Goal: Task Accomplishment & Management: Manage account settings

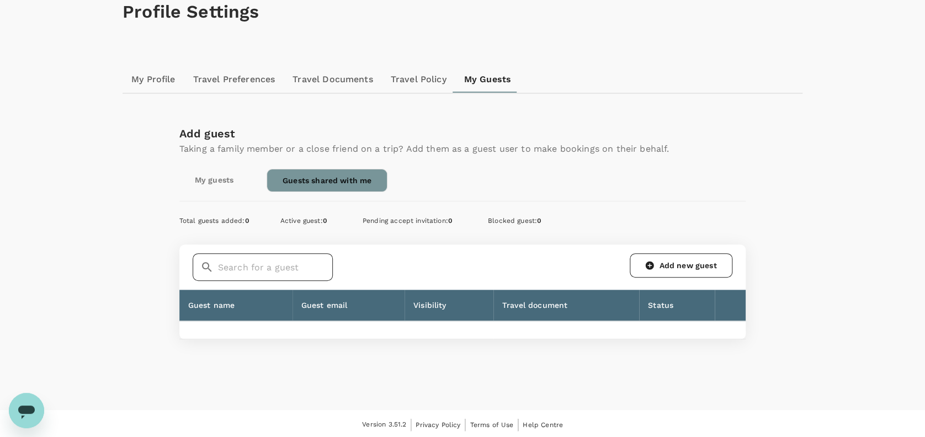
click at [252, 264] on input "text" at bounding box center [275, 267] width 115 height 28
type input "H"
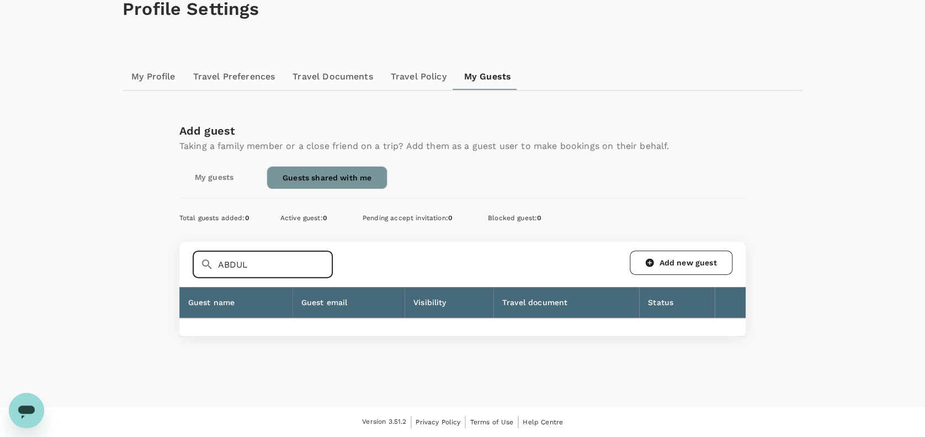
scroll to position [63, 0]
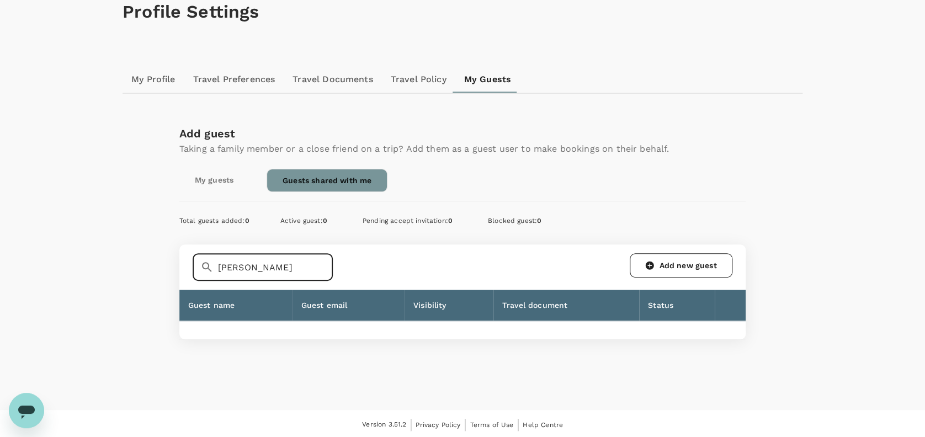
type input "[PERSON_NAME]"
drag, startPoint x: 279, startPoint y: 262, endPoint x: 209, endPoint y: 262, distance: 70.1
click at [209, 262] on div "​ [PERSON_NAME] ​" at bounding box center [263, 267] width 140 height 28
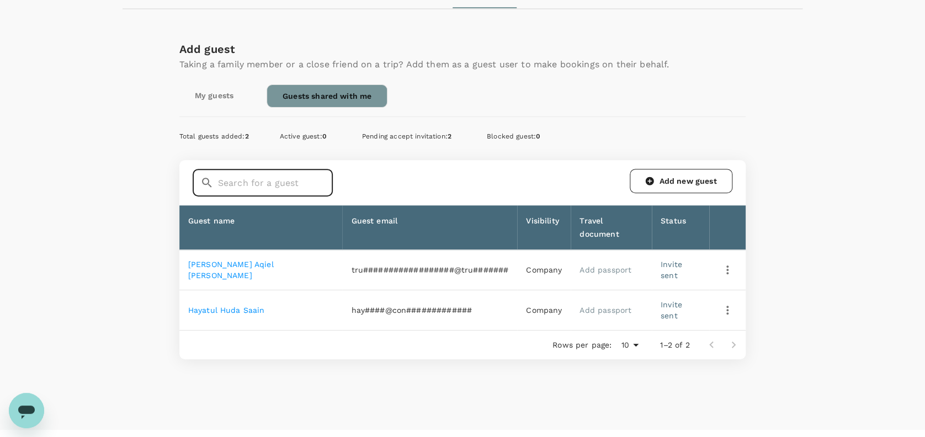
click at [211, 95] on link "My guests" at bounding box center [214, 95] width 70 height 22
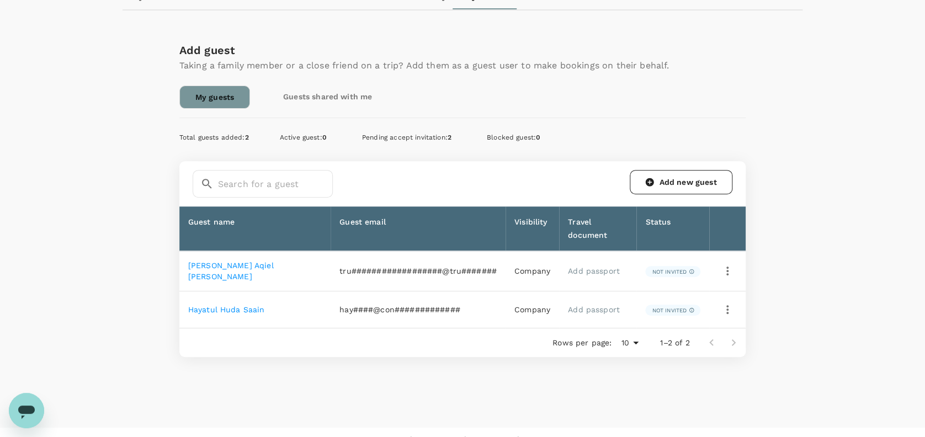
scroll to position [147, 0]
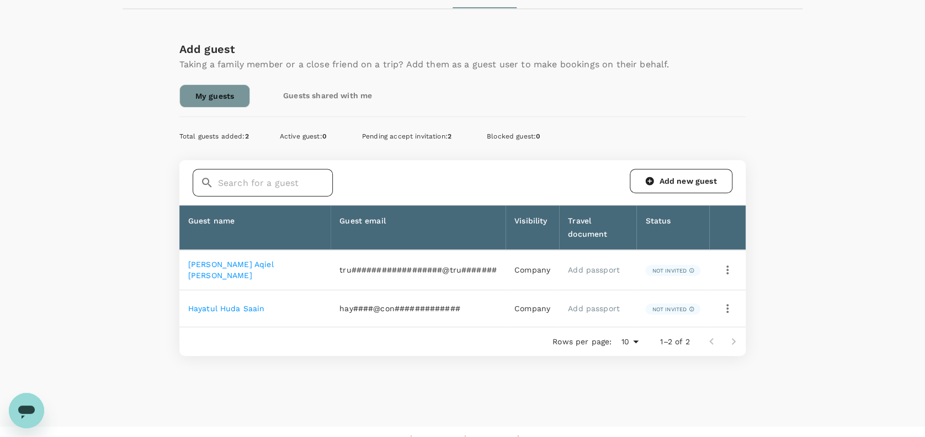
click at [247, 179] on input "text" at bounding box center [275, 183] width 115 height 28
type input "HAMI"
click at [300, 181] on input "HAMI" at bounding box center [275, 183] width 115 height 28
drag, startPoint x: 257, startPoint y: 181, endPoint x: 186, endPoint y: 181, distance: 70.7
click at [186, 181] on div "​ HAMI ​ Add new guest" at bounding box center [462, 182] width 567 height 45
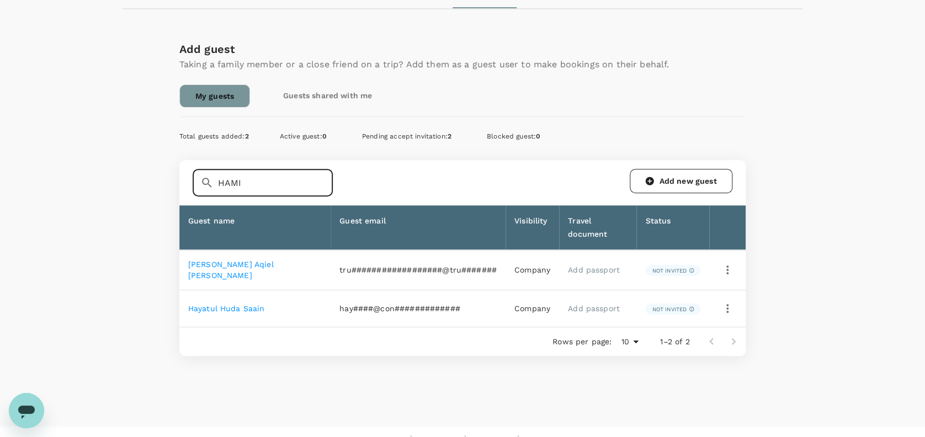
click at [261, 184] on input "HAMI" at bounding box center [275, 183] width 115 height 28
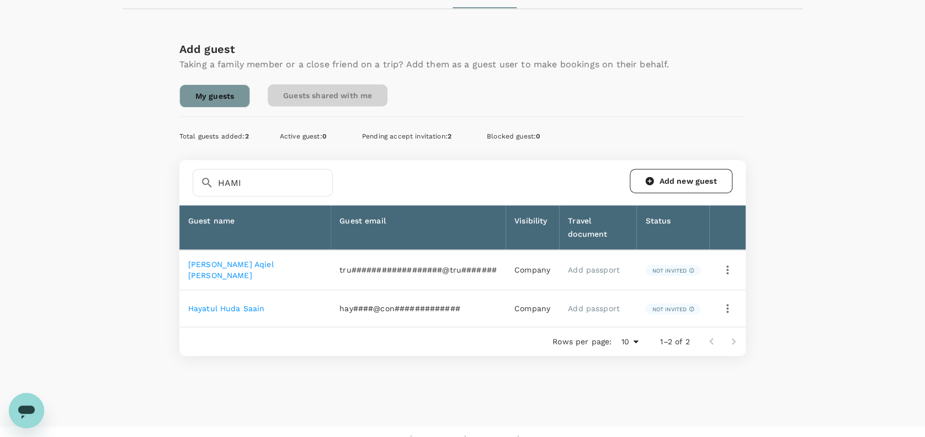
click at [339, 97] on link "Guests shared with me" at bounding box center [328, 95] width 120 height 22
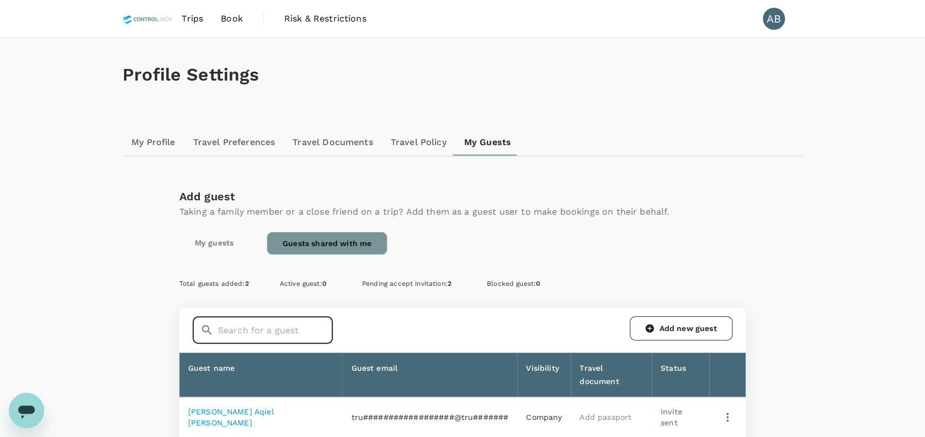
click at [236, 325] on input "text" at bounding box center [275, 330] width 115 height 28
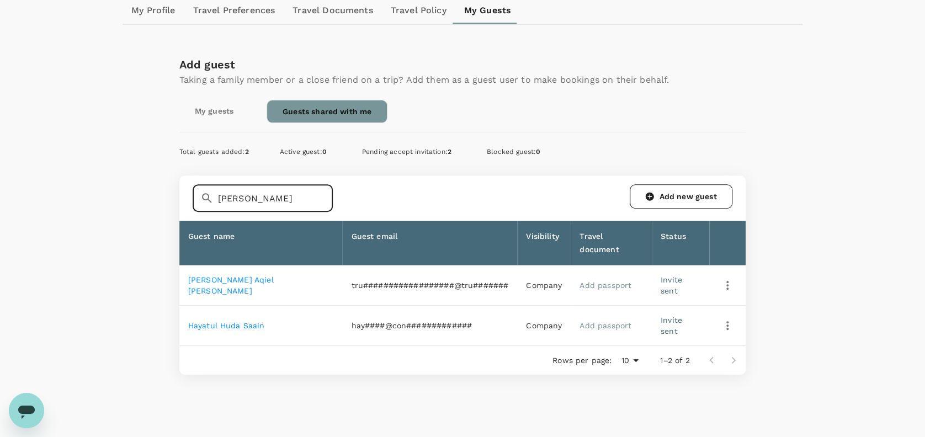
scroll to position [147, 0]
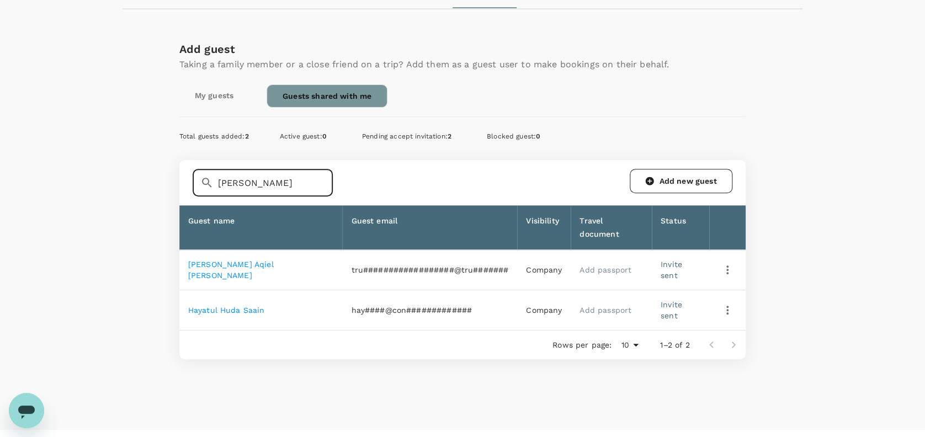
type input "[PERSON_NAME]"
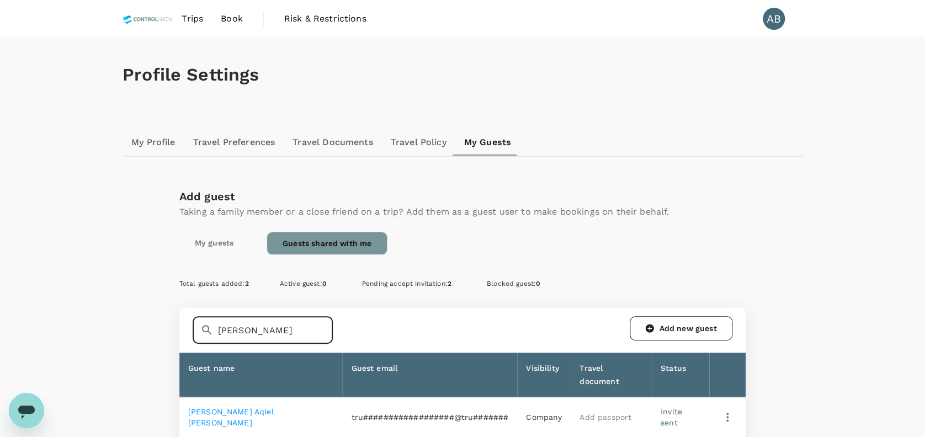
scroll to position [0, 0]
click at [700, 136] on div "My Profile Travel Preferences Travel Documents Travel Policy My Guests" at bounding box center [463, 142] width 680 height 26
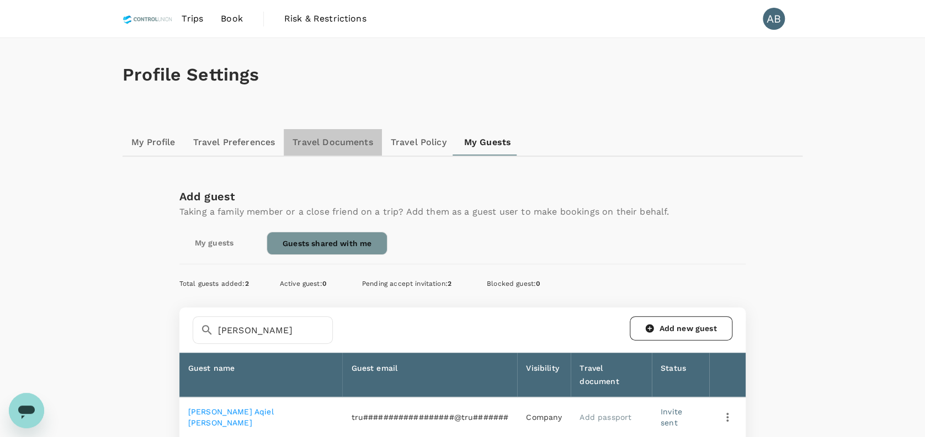
click at [347, 141] on link "Travel Documents" at bounding box center [333, 142] width 98 height 26
